Goal: Check status: Check status

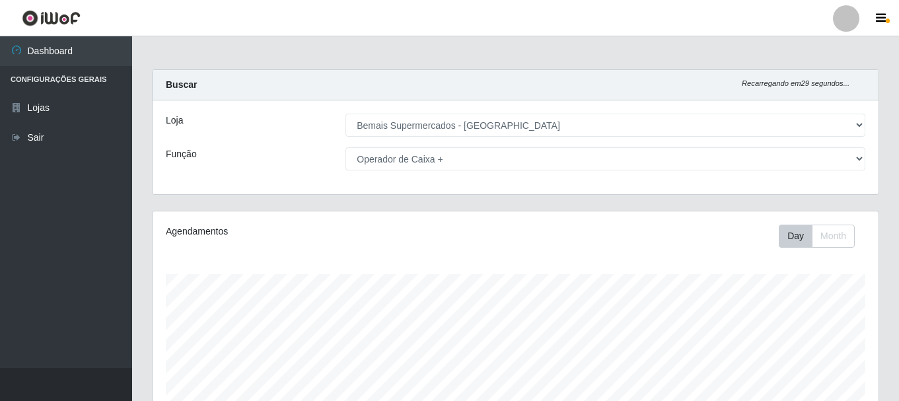
select select "249"
select select "72"
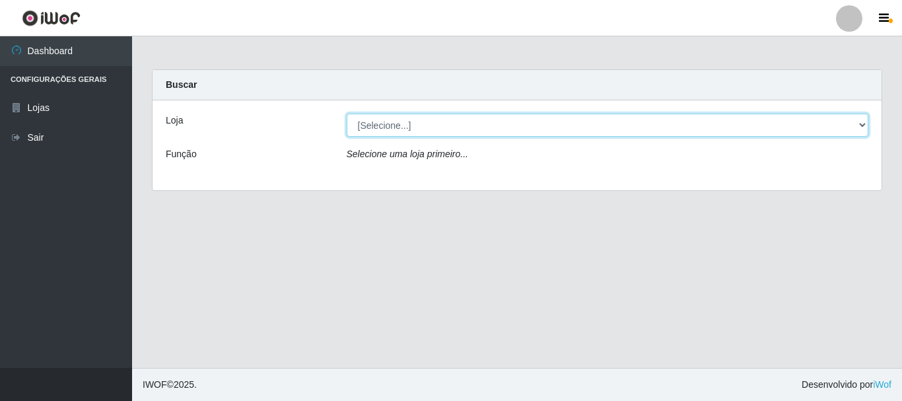
click at [462, 131] on select "[Selecione...] Bemais Supermercados - [GEOGRAPHIC_DATA]" at bounding box center [608, 125] width 522 height 23
select select "249"
click at [347, 114] on select "[Selecione...] Bemais Supermercados - Três Ruas" at bounding box center [608, 125] width 522 height 23
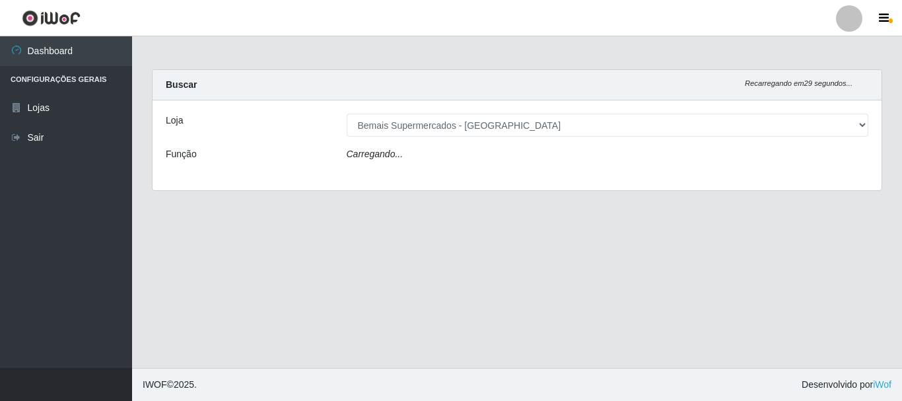
click at [441, 161] on div "Carregando..." at bounding box center [608, 156] width 542 height 19
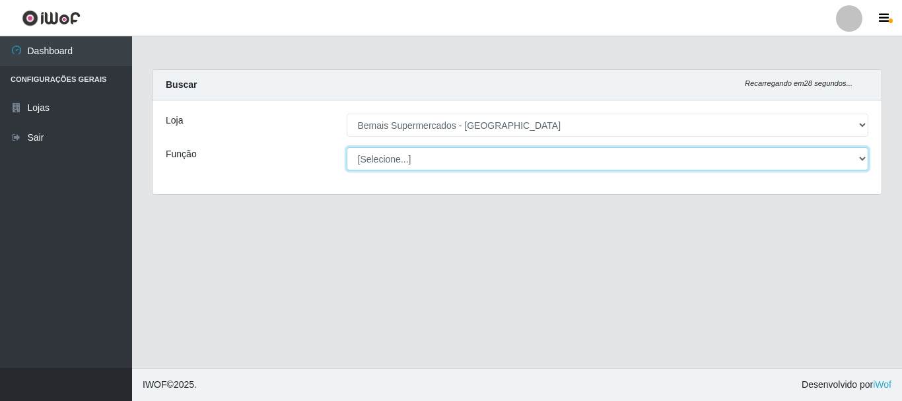
click at [441, 161] on select "[Selecione...] ASG ASG + ASG ++ Auxiliar de Depósito Auxiliar de Depósito + Aux…" at bounding box center [608, 158] width 522 height 23
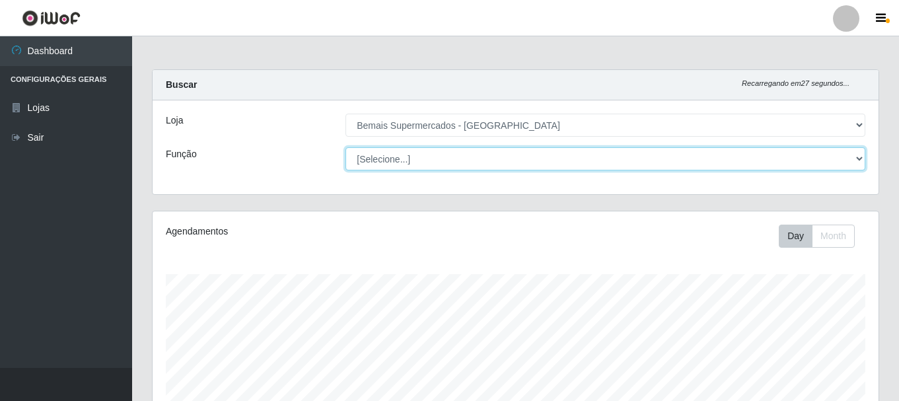
scroll to position [274, 726]
select select "72"
click at [345, 147] on select "[Selecione...] ASG ASG + ASG ++ Auxiliar de Depósito Auxiliar de Depósito + Aux…" at bounding box center [605, 158] width 520 height 23
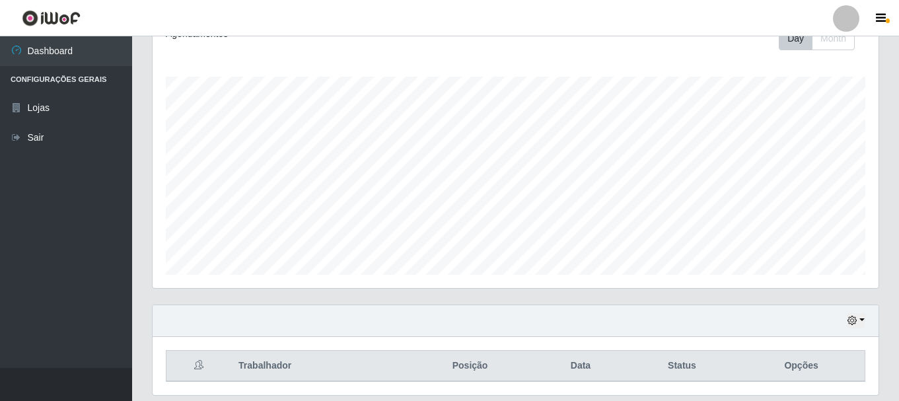
scroll to position [241, 0]
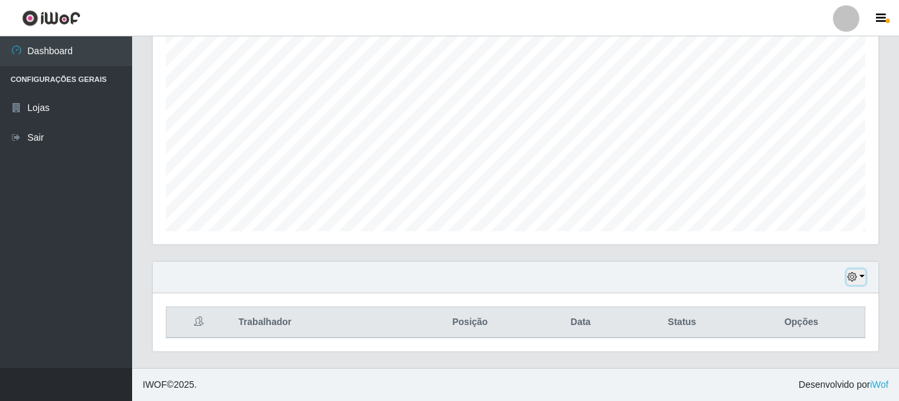
click at [848, 273] on icon "button" at bounding box center [851, 276] width 9 height 9
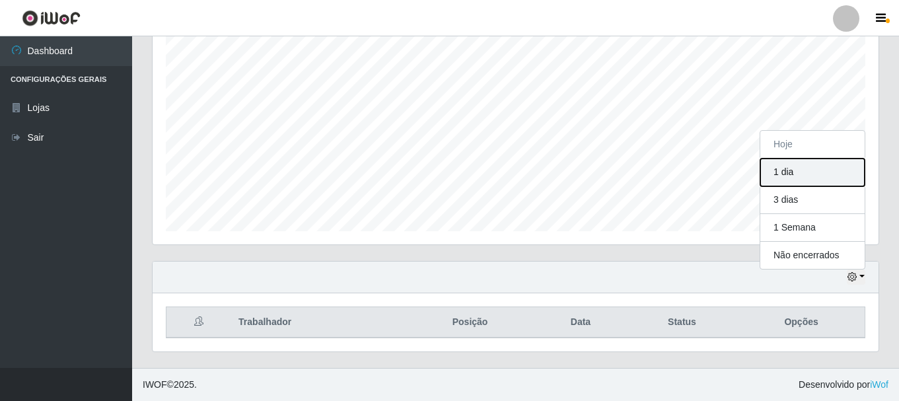
click at [808, 169] on button "1 dia" at bounding box center [812, 172] width 104 height 28
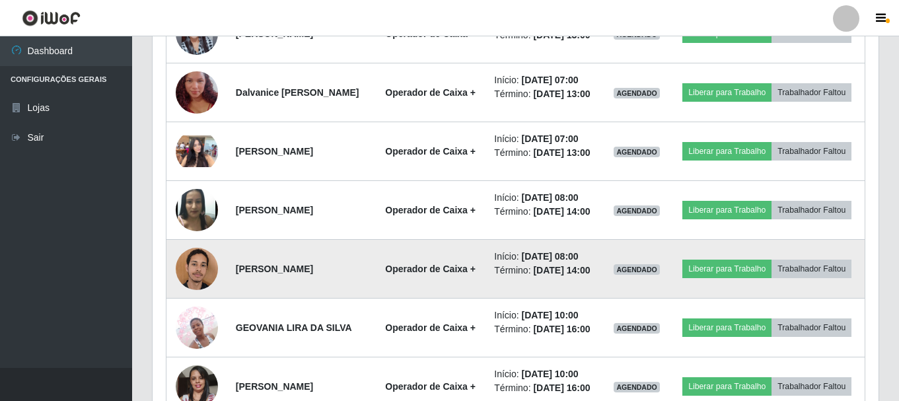
scroll to position [598, 0]
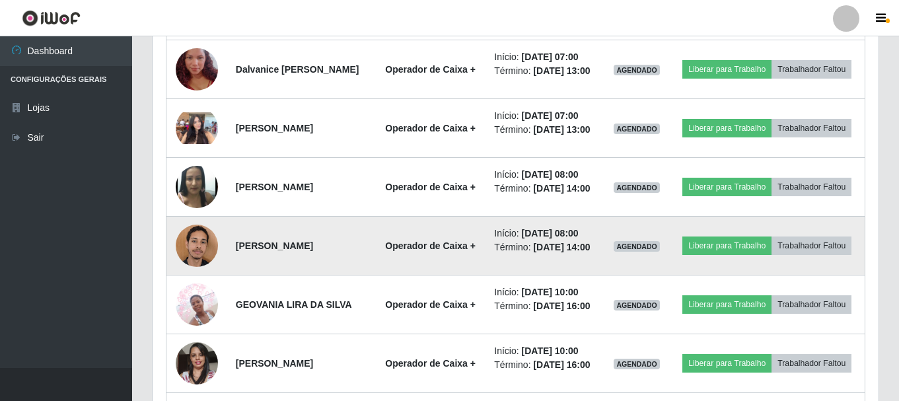
click at [200, 273] on img at bounding box center [197, 245] width 42 height 56
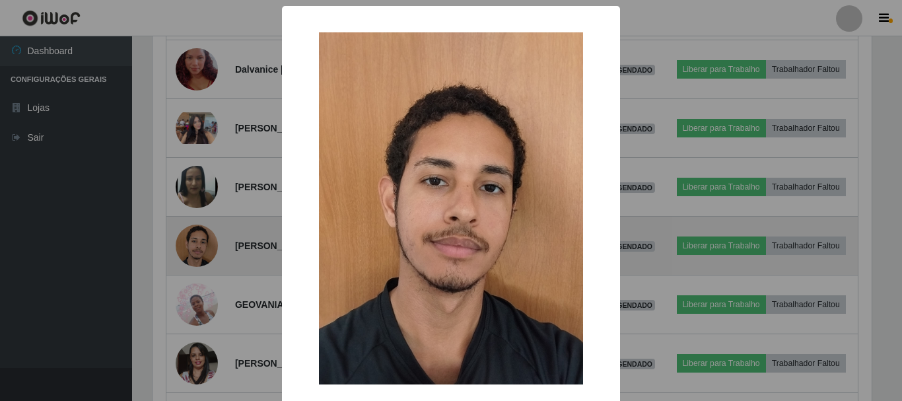
click at [200, 297] on div "× OK Cancel" at bounding box center [451, 200] width 902 height 401
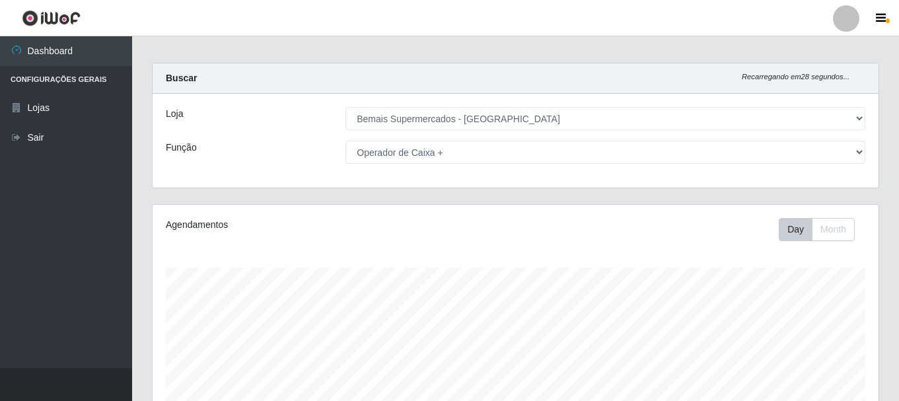
scroll to position [0, 0]
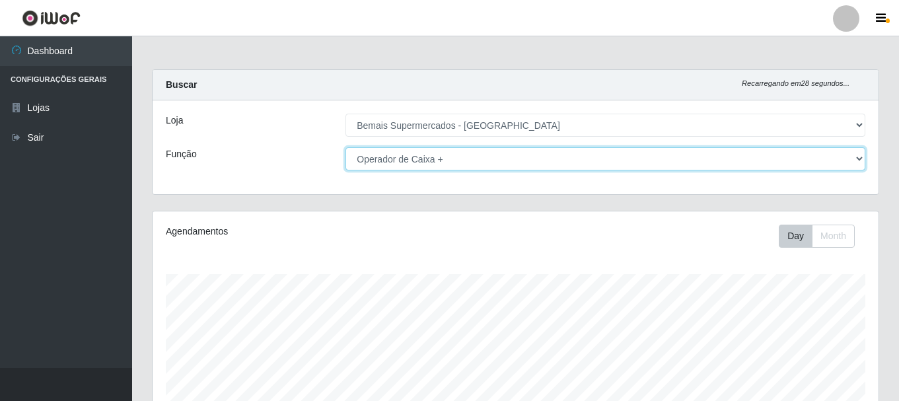
click at [421, 159] on select "[Selecione...] ASG ASG + ASG ++ Auxiliar de Depósito Auxiliar de Depósito + Aux…" at bounding box center [605, 158] width 520 height 23
click at [345, 147] on select "[Selecione...] ASG ASG + ASG ++ Auxiliar de Depósito Auxiliar de Depósito + Aux…" at bounding box center [605, 158] width 520 height 23
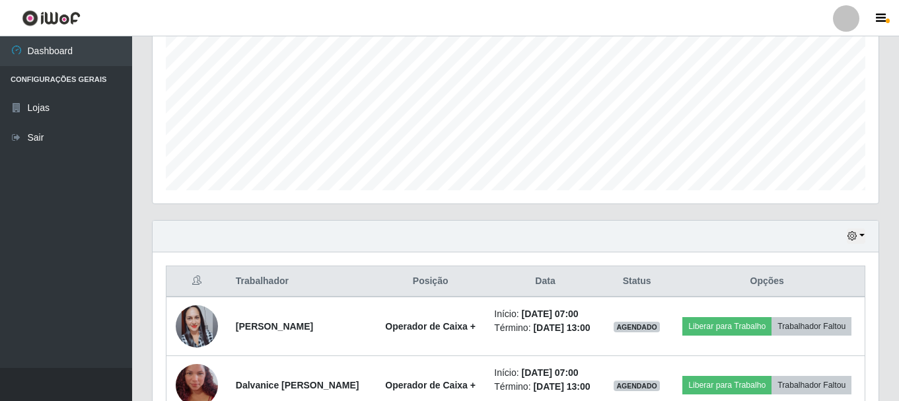
scroll to position [135, 0]
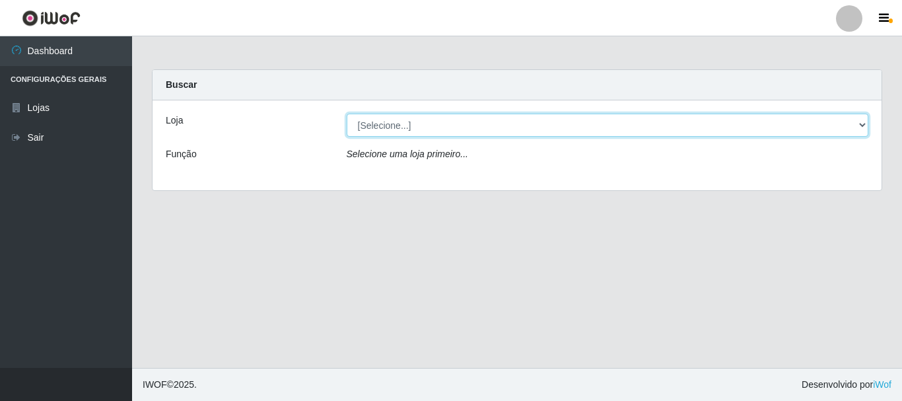
click at [363, 126] on select "[Selecione...] Bemais Supermercados - [GEOGRAPHIC_DATA]" at bounding box center [608, 125] width 522 height 23
select select "249"
click at [347, 114] on select "[Selecione...] Bemais Supermercados - [GEOGRAPHIC_DATA]" at bounding box center [608, 125] width 522 height 23
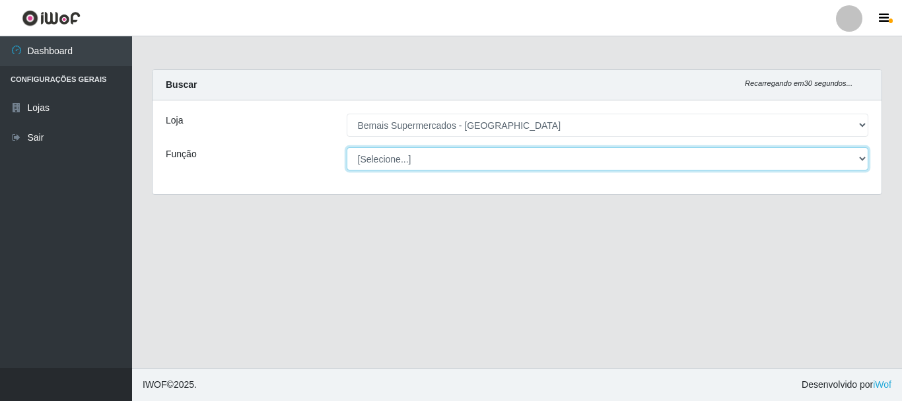
click at [394, 156] on select "[Selecione...] ASG ASG + ASG ++ Auxiliar de Depósito Auxiliar de Depósito + Aux…" at bounding box center [608, 158] width 522 height 23
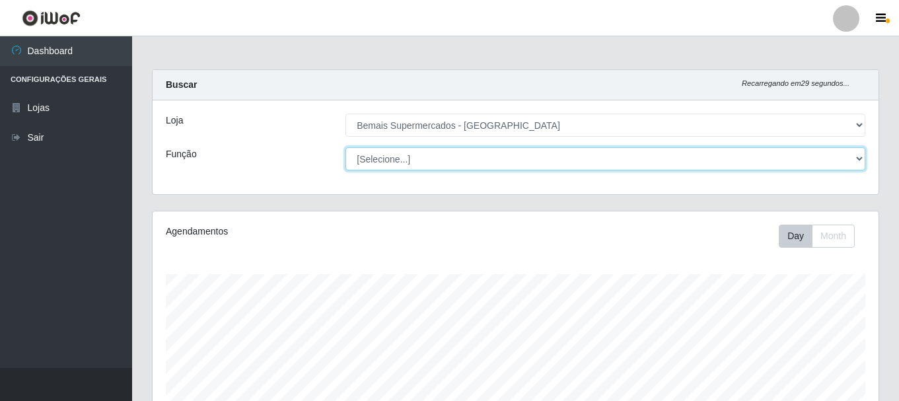
scroll to position [274, 726]
select select "72"
click at [345, 147] on select "[Selecione...] ASG ASG + ASG ++ Auxiliar de Depósito Auxiliar de Depósito + Aux…" at bounding box center [605, 158] width 520 height 23
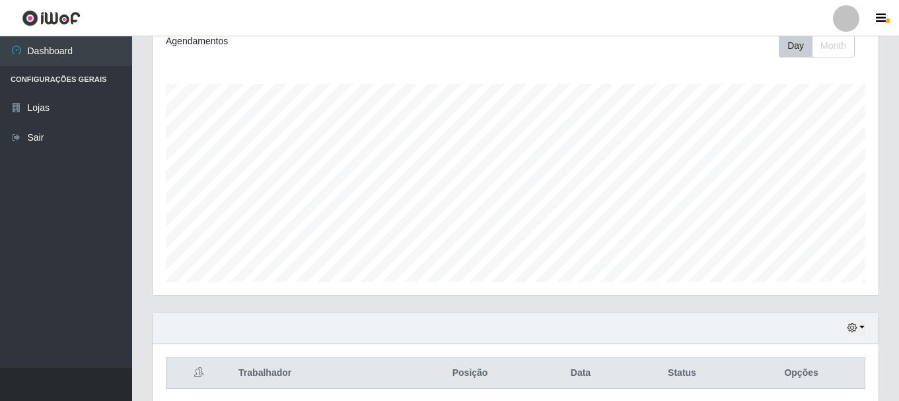
scroll to position [241, 0]
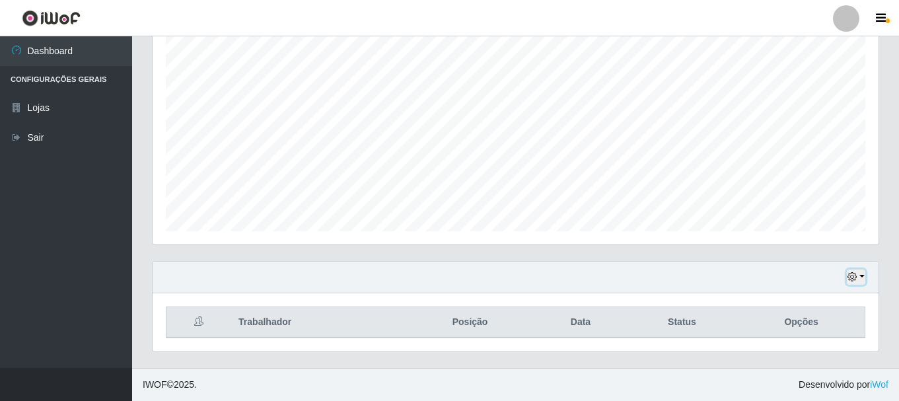
click at [857, 275] on icon "button" at bounding box center [851, 276] width 9 height 9
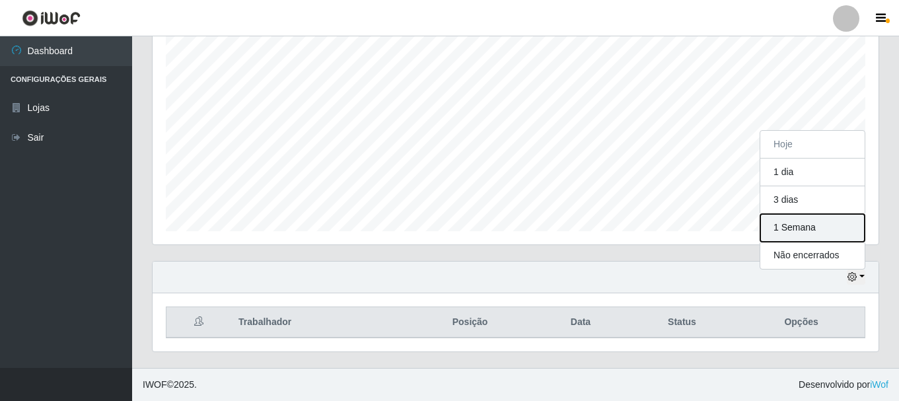
click at [801, 220] on button "1 Semana" at bounding box center [812, 228] width 104 height 28
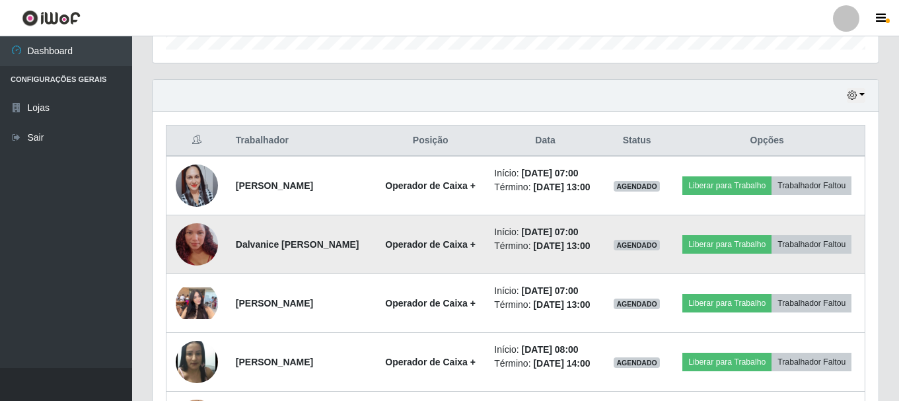
scroll to position [400, 0]
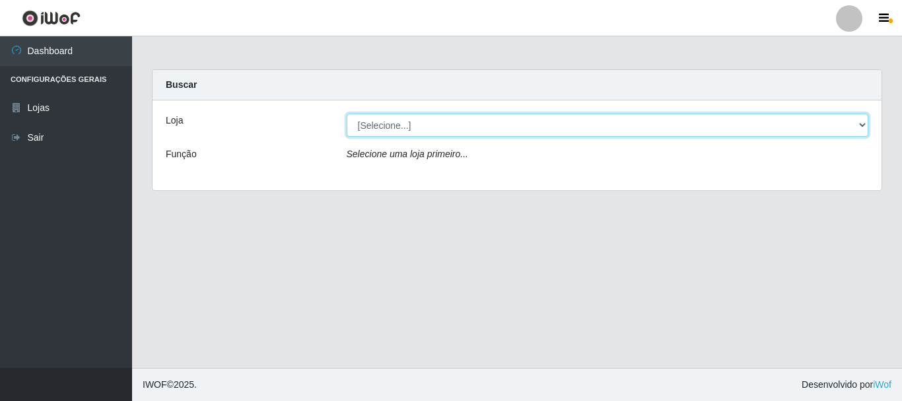
click at [362, 126] on select "[Selecione...] Bemais Supermercados - [GEOGRAPHIC_DATA]" at bounding box center [608, 125] width 522 height 23
select select "249"
click at [347, 114] on select "[Selecione...] Bemais Supermercados - [GEOGRAPHIC_DATA]" at bounding box center [608, 125] width 522 height 23
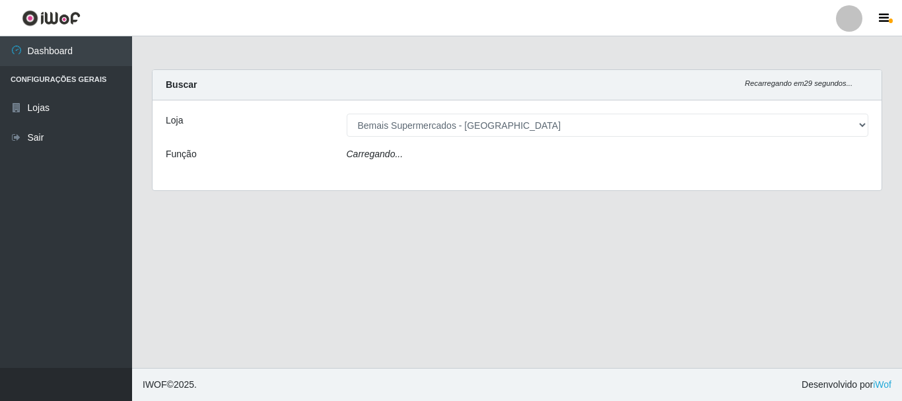
click at [407, 155] on div "Carregando..." at bounding box center [608, 156] width 542 height 19
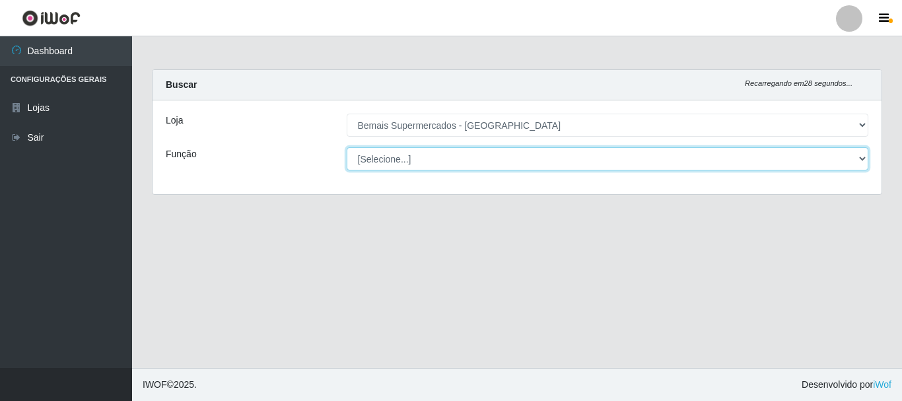
click at [406, 158] on select "[Selecione...] ASG ASG + ASG ++ Auxiliar de Depósito Auxiliar de Depósito + Aux…" at bounding box center [608, 158] width 522 height 23
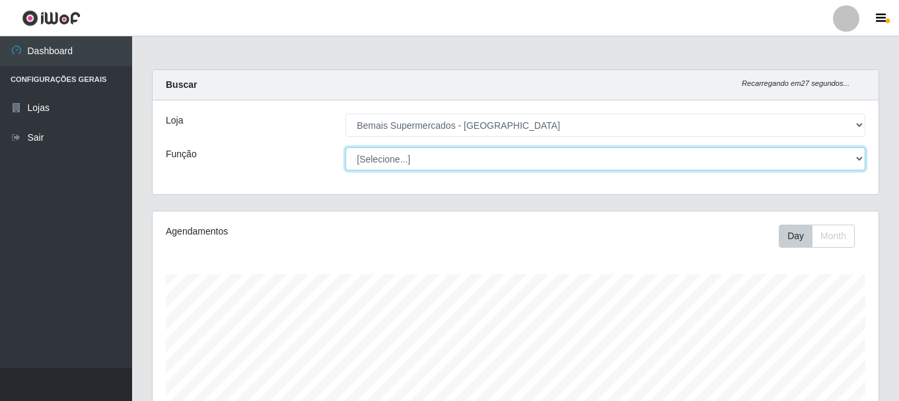
scroll to position [274, 726]
select select "72"
click at [345, 147] on select "[Selecione...] ASG ASG + ASG ++ Auxiliar de Depósito Auxiliar de Depósito + Aux…" at bounding box center [605, 158] width 520 height 23
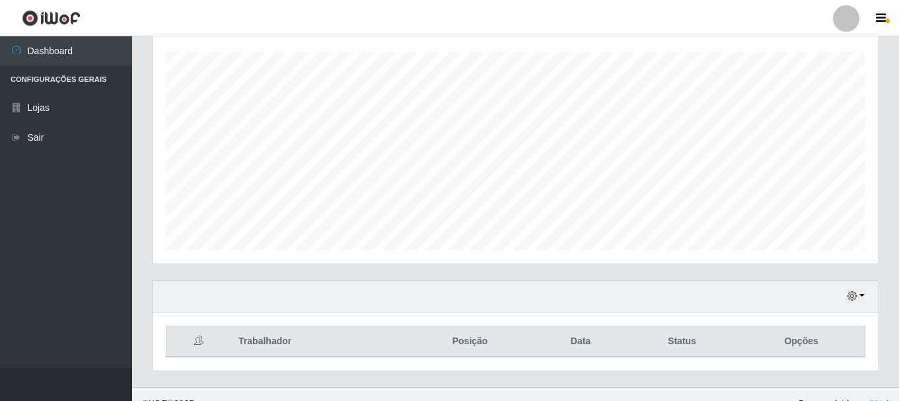
scroll to position [241, 0]
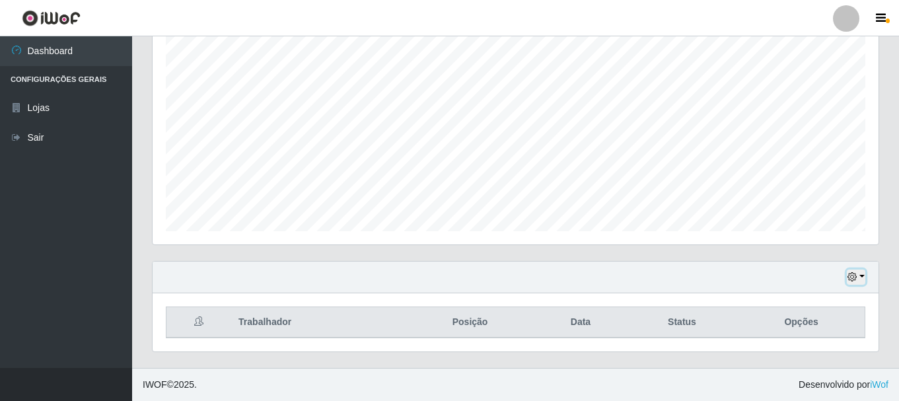
click at [851, 273] on icon "button" at bounding box center [851, 276] width 9 height 9
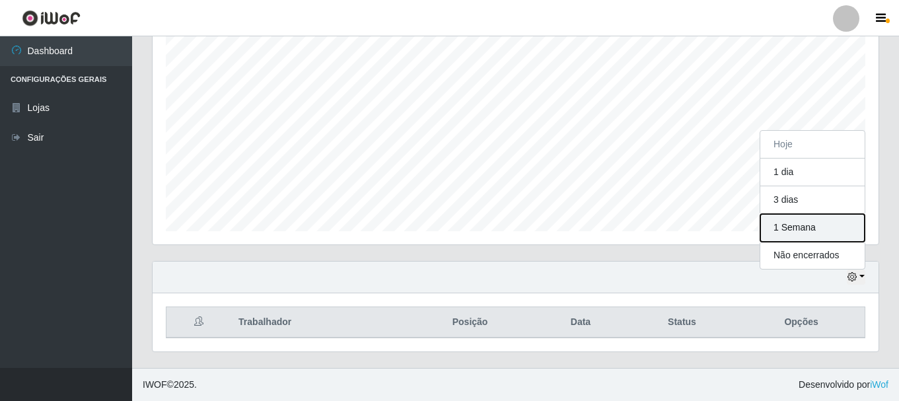
click at [800, 231] on button "1 Semana" at bounding box center [812, 228] width 104 height 28
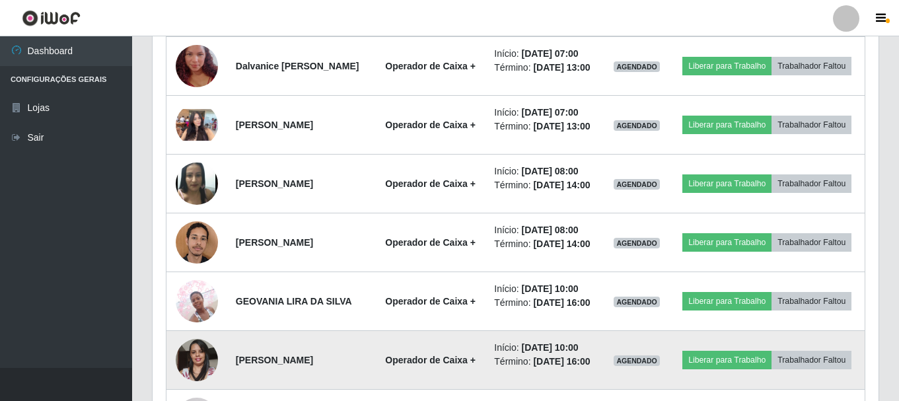
scroll to position [598, 0]
